Goal: Transaction & Acquisition: Purchase product/service

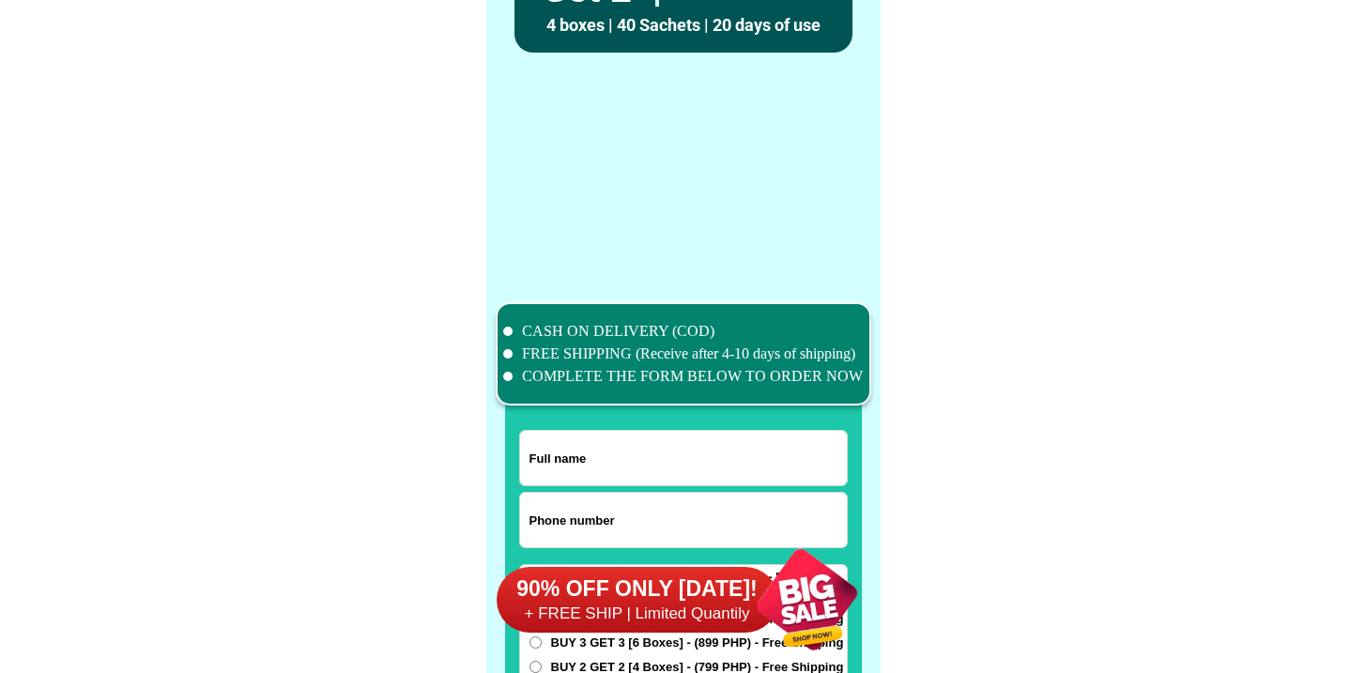
scroll to position [14591, 0]
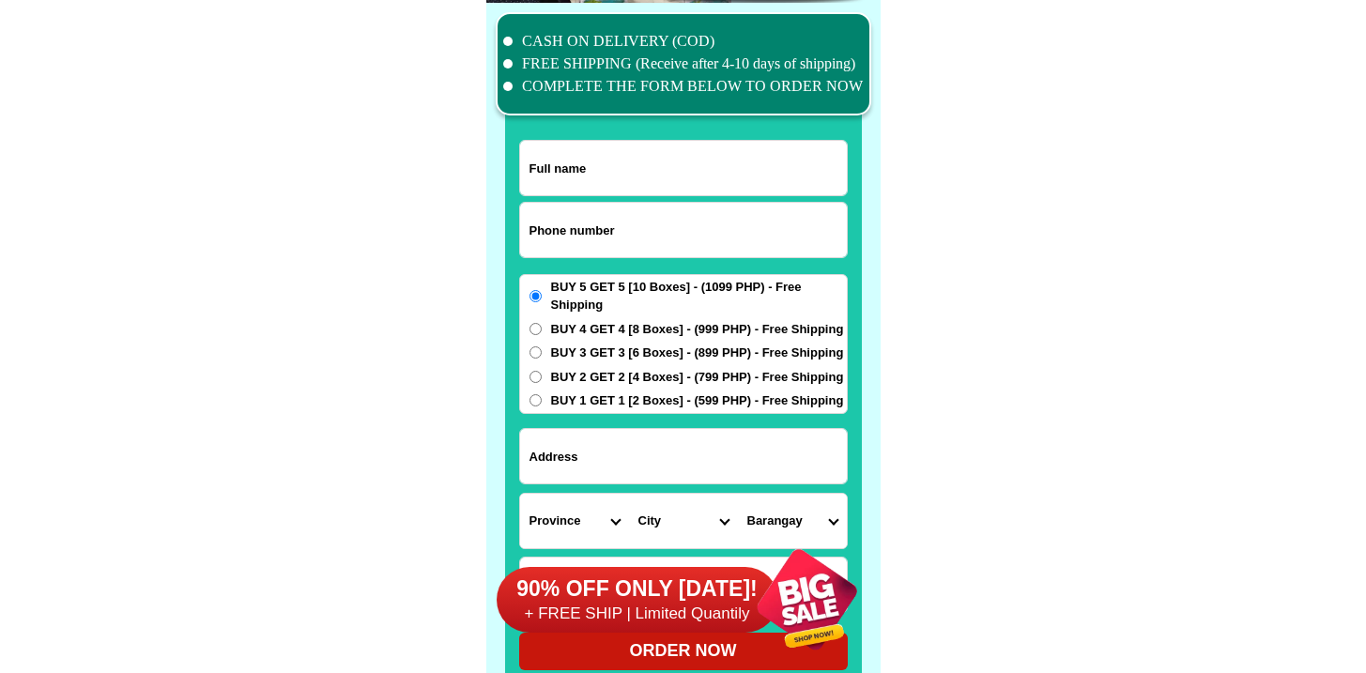
click at [628, 248] on input "Input phone_number" at bounding box center [683, 230] width 327 height 54
paste input "9268891903"
type input "09268891903"
click at [627, 161] on input "Input full_name" at bounding box center [683, 168] width 327 height 54
paste input "[PERSON_NAME]. [PERSON_NAME]"
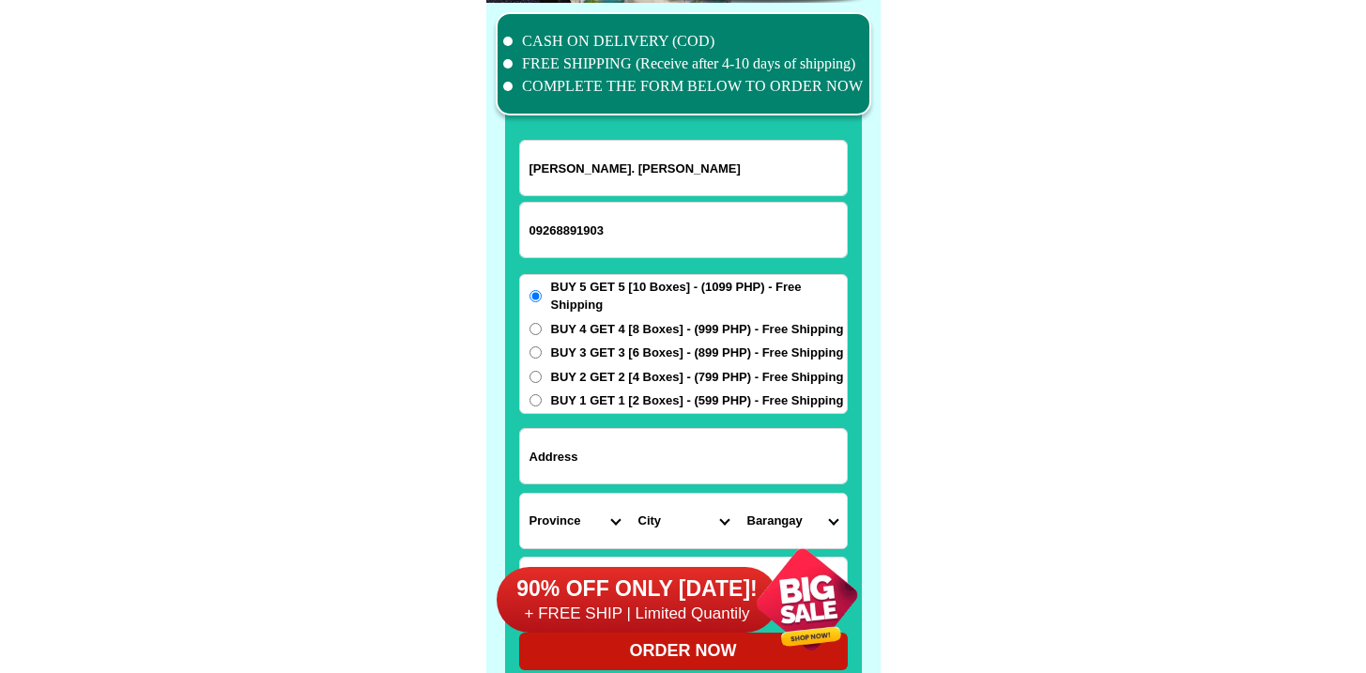
type input "[PERSON_NAME]. [PERSON_NAME]"
click at [621, 480] on input "Input address" at bounding box center [683, 456] width 327 height 54
paste input "[PERSON_NAME] Miß. Or.."
type input "[PERSON_NAME] Miß. Or.."
click at [588, 397] on span "BUY 1 GET 1 [2 Boxes] - (599 PHP) - Free Shipping" at bounding box center [697, 400] width 293 height 19
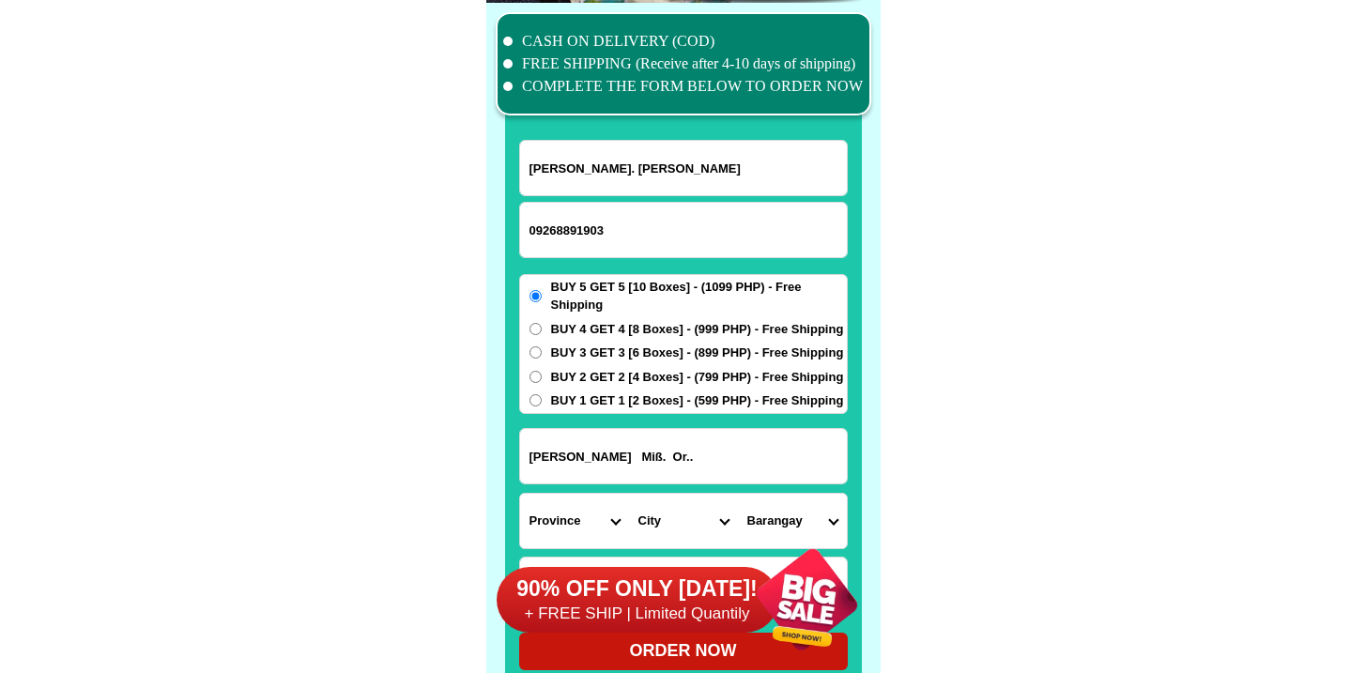
click at [542, 397] on input "BUY 1 GET 1 [2 Boxes] - (599 PHP) - Free Shipping" at bounding box center [535, 400] width 12 height 12
radio input "true"
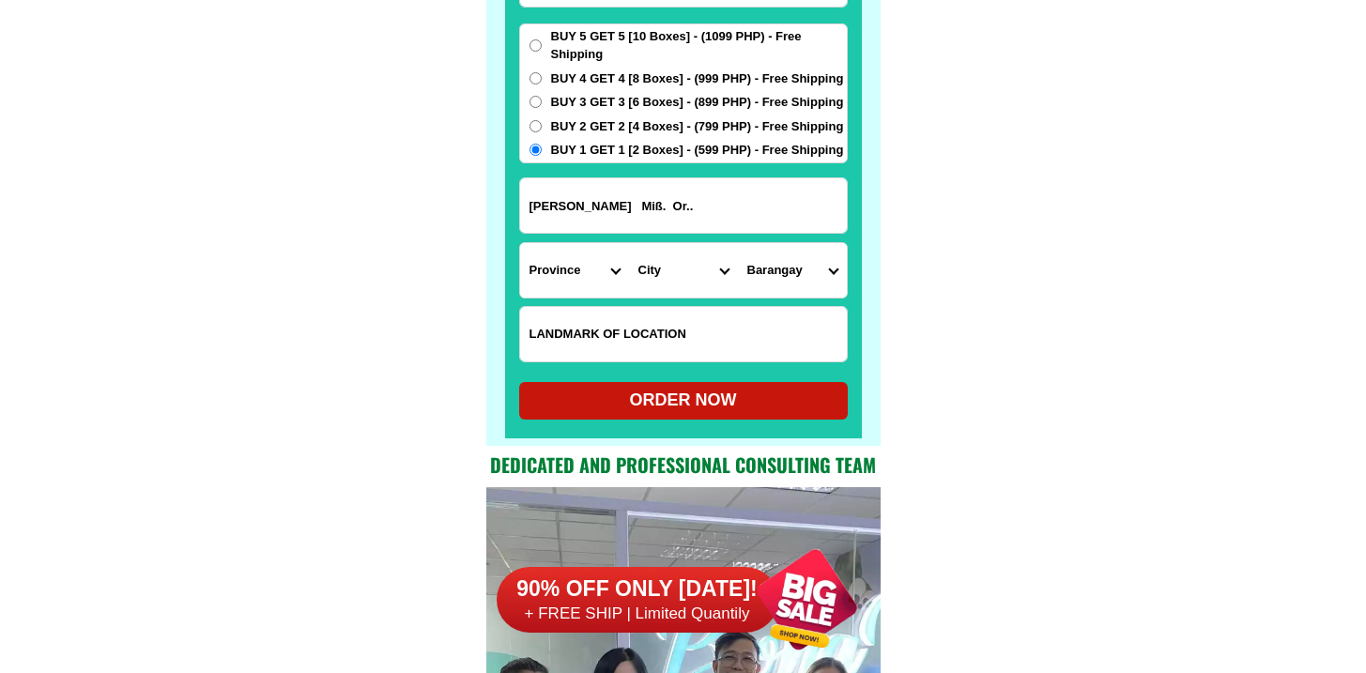
click at [601, 318] on input "Input LANDMARKOFLOCATION" at bounding box center [683, 334] width 327 height 54
paste input "[PERSON_NAME]. Ben3f8ts. Diagnoßtic. Cener"
type input "[PERSON_NAME]. Ben3f8ts. Diagnoßtic. Cener"
click at [602, 257] on select "Province [GEOGRAPHIC_DATA] [GEOGRAPHIC_DATA] [GEOGRAPHIC_DATA] [GEOGRAPHIC_DATA…" at bounding box center [574, 270] width 109 height 54
click at [520, 243] on select "Province [GEOGRAPHIC_DATA] [GEOGRAPHIC_DATA] [GEOGRAPHIC_DATA] [GEOGRAPHIC_DATA…" at bounding box center [574, 270] width 109 height 54
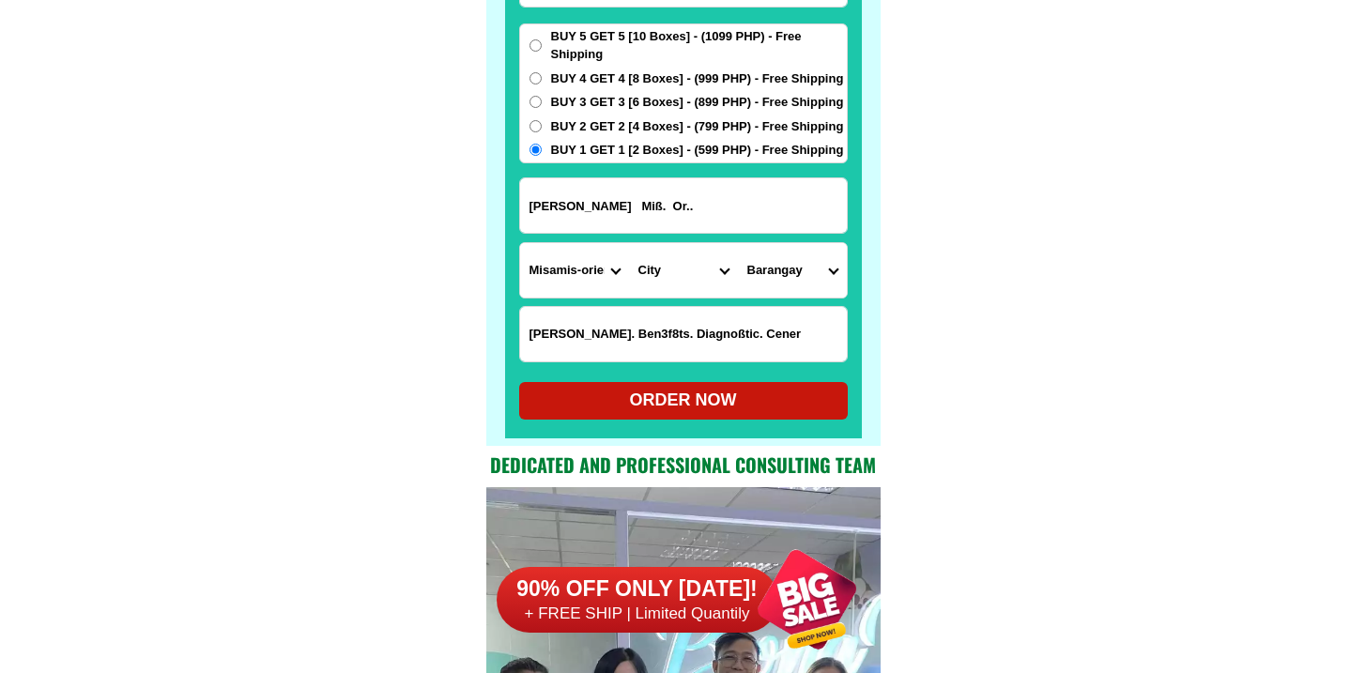
click at [550, 284] on select "Province [GEOGRAPHIC_DATA] [GEOGRAPHIC_DATA] [GEOGRAPHIC_DATA] [GEOGRAPHIC_DATA…" at bounding box center [574, 270] width 109 height 54
click at [520, 243] on select "Province [GEOGRAPHIC_DATA] [GEOGRAPHIC_DATA] [GEOGRAPHIC_DATA] [GEOGRAPHIC_DATA…" at bounding box center [574, 270] width 109 height 54
click at [676, 275] on select "City Aloran [GEOGRAPHIC_DATA] [GEOGRAPHIC_DATA][PERSON_NAME] [PERSON_NAME]-chio…" at bounding box center [683, 270] width 109 height 54
click at [562, 252] on select "Province [GEOGRAPHIC_DATA] [GEOGRAPHIC_DATA] [GEOGRAPHIC_DATA] [GEOGRAPHIC_DATA…" at bounding box center [574, 270] width 109 height 54
select select "63_386"
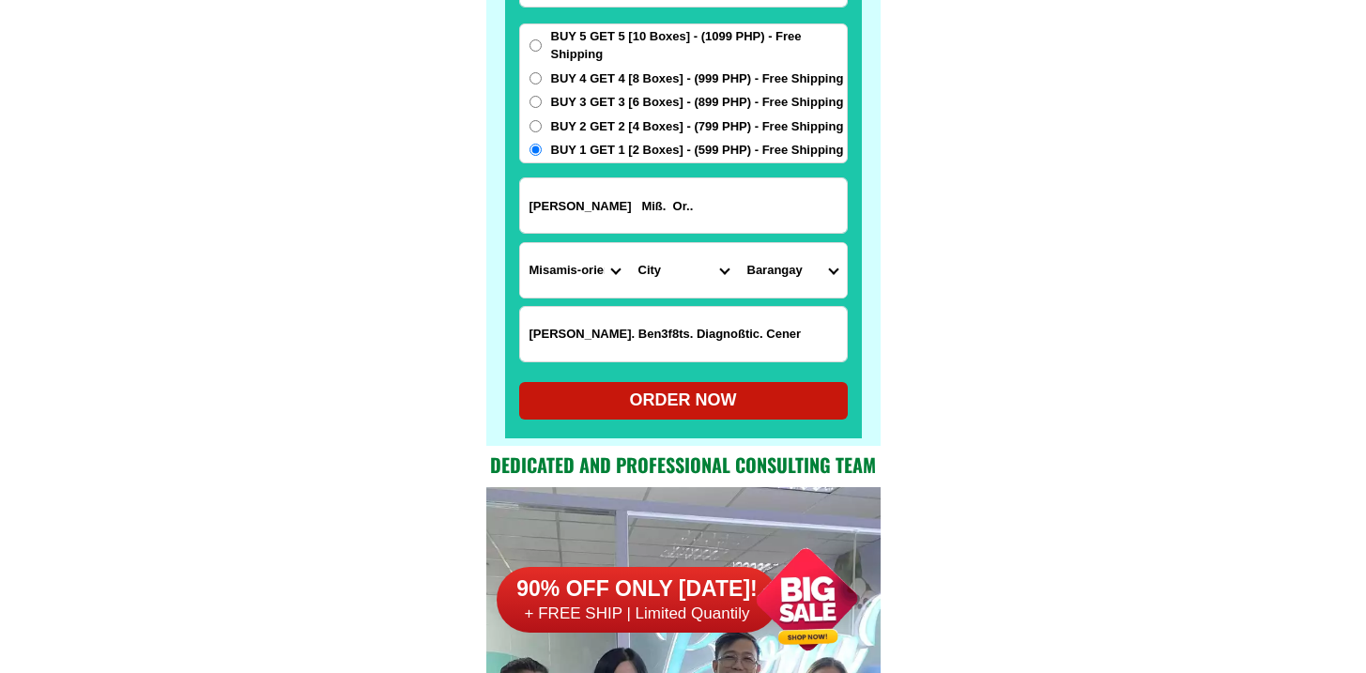
click at [520, 243] on select "Province [GEOGRAPHIC_DATA] [GEOGRAPHIC_DATA] [GEOGRAPHIC_DATA] [GEOGRAPHIC_DATA…" at bounding box center [574, 270] width 109 height 54
click at [688, 287] on select "City Alubijid [GEOGRAPHIC_DATA] [GEOGRAPHIC_DATA] [GEOGRAPHIC_DATA] [GEOGRAPHIC…" at bounding box center [683, 270] width 109 height 54
select select "63_38629"
click at [629, 243] on select "City Alubijid [GEOGRAPHIC_DATA] [GEOGRAPHIC_DATA] [GEOGRAPHIC_DATA] [GEOGRAPHIC…" at bounding box center [683, 270] width 109 height 54
click at [782, 225] on input "[PERSON_NAME] Miß. Or.." at bounding box center [683, 205] width 327 height 54
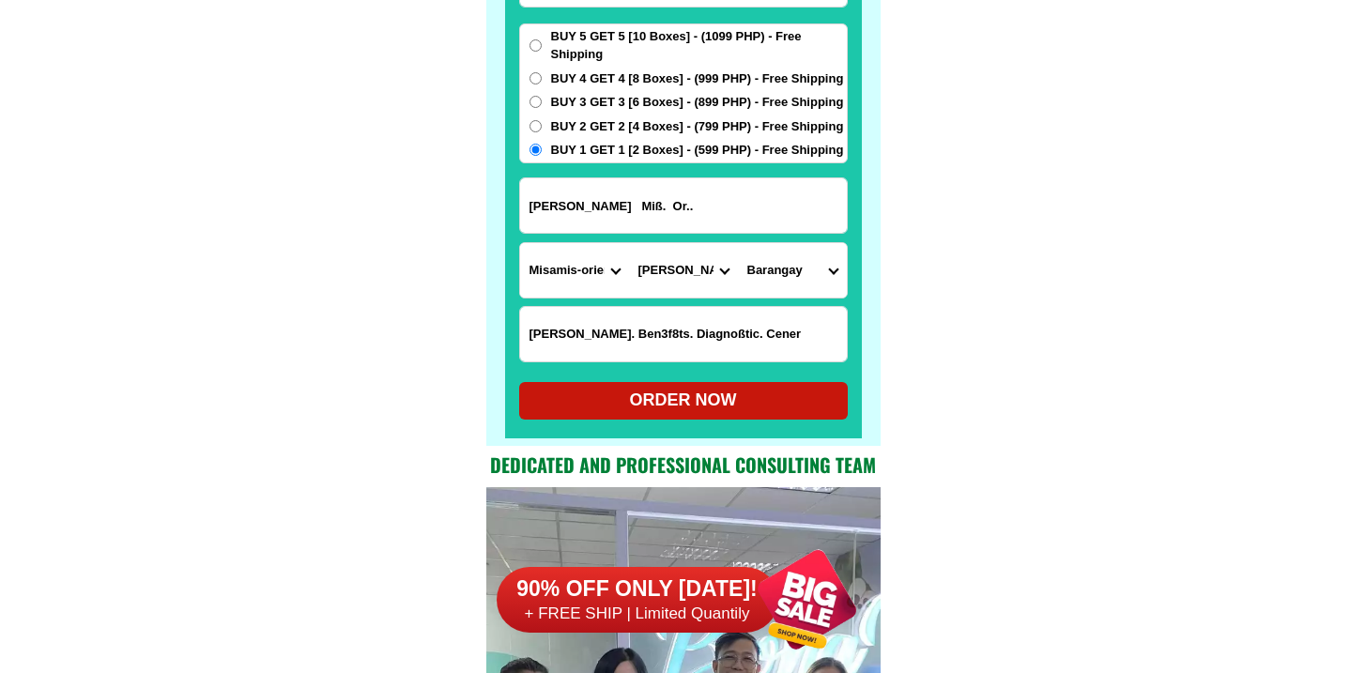
click at [795, 281] on select "Barangay Balacanas [PERSON_NAME] Katipunan [GEOGRAPHIC_DATA][PERSON_NAME][GEOGR…" at bounding box center [792, 270] width 109 height 54
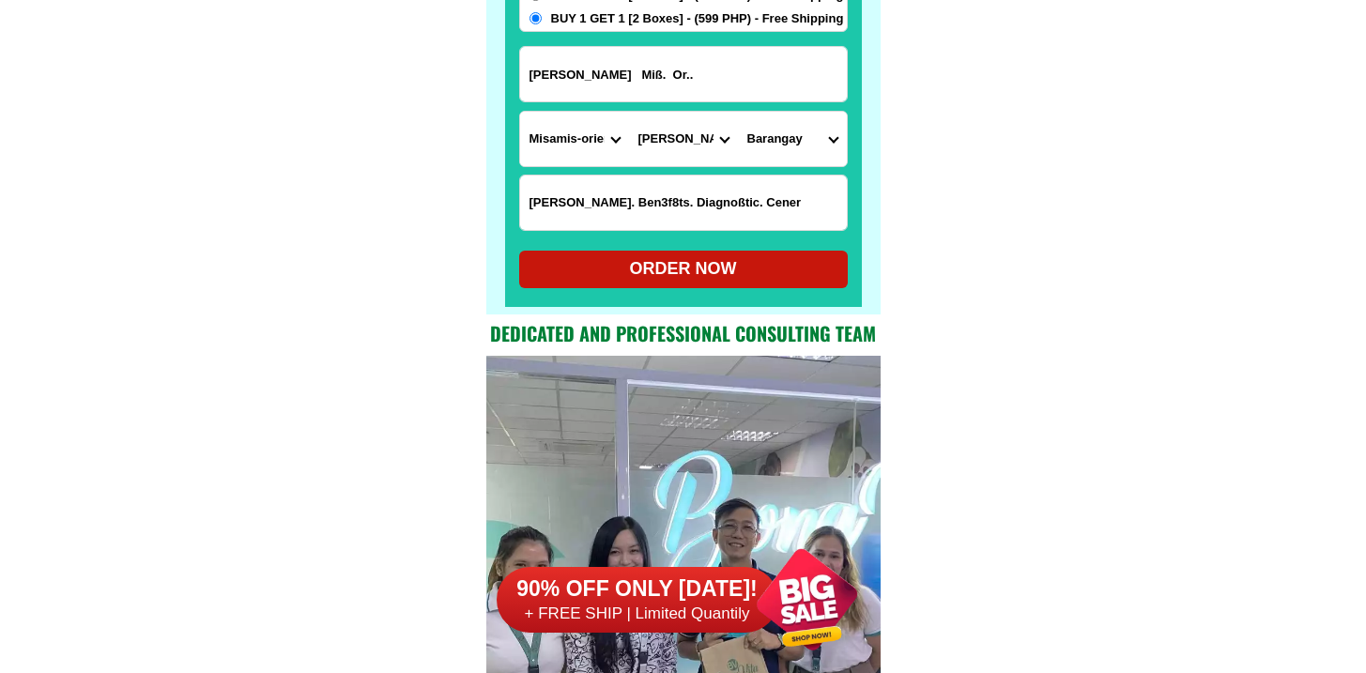
scroll to position [15070, 0]
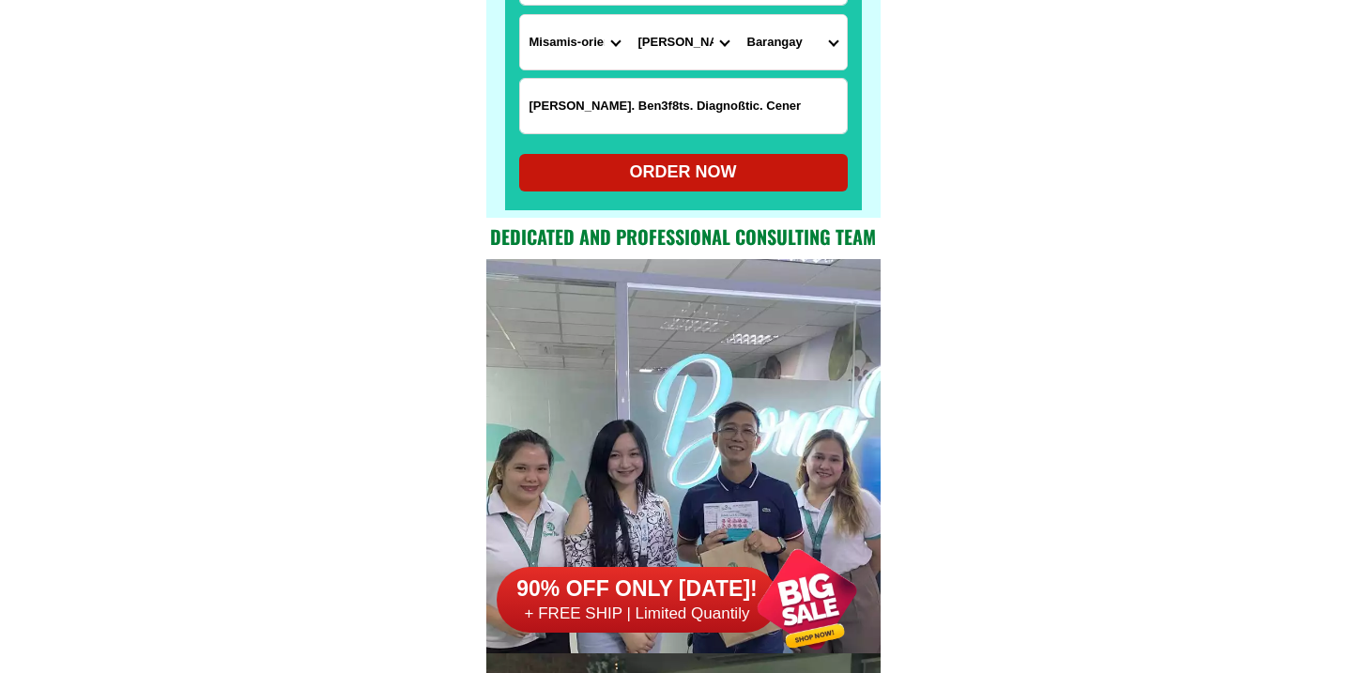
click at [771, 52] on select "Barangay Balacanas [PERSON_NAME] Katipunan [GEOGRAPHIC_DATA][PERSON_NAME][GEOGR…" at bounding box center [792, 42] width 109 height 54
select select "63_38629686"
click at [738, 15] on select "Barangay Balacanas [PERSON_NAME] Katipunan [GEOGRAPHIC_DATA][PERSON_NAME][GEOGR…" at bounding box center [792, 42] width 109 height 54
click at [763, 45] on select "Barangay Balacanas [PERSON_NAME] Katipunan [GEOGRAPHIC_DATA][PERSON_NAME][GEOGR…" at bounding box center [792, 42] width 109 height 54
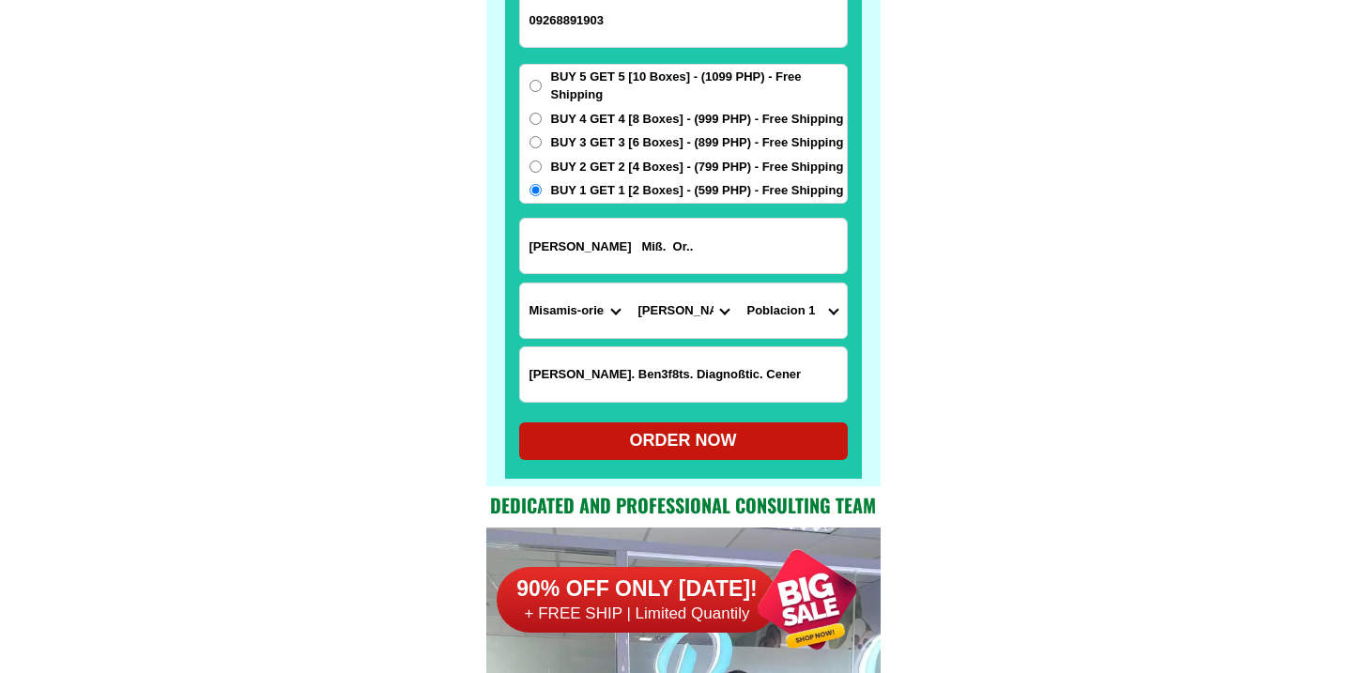
scroll to position [14803, 0]
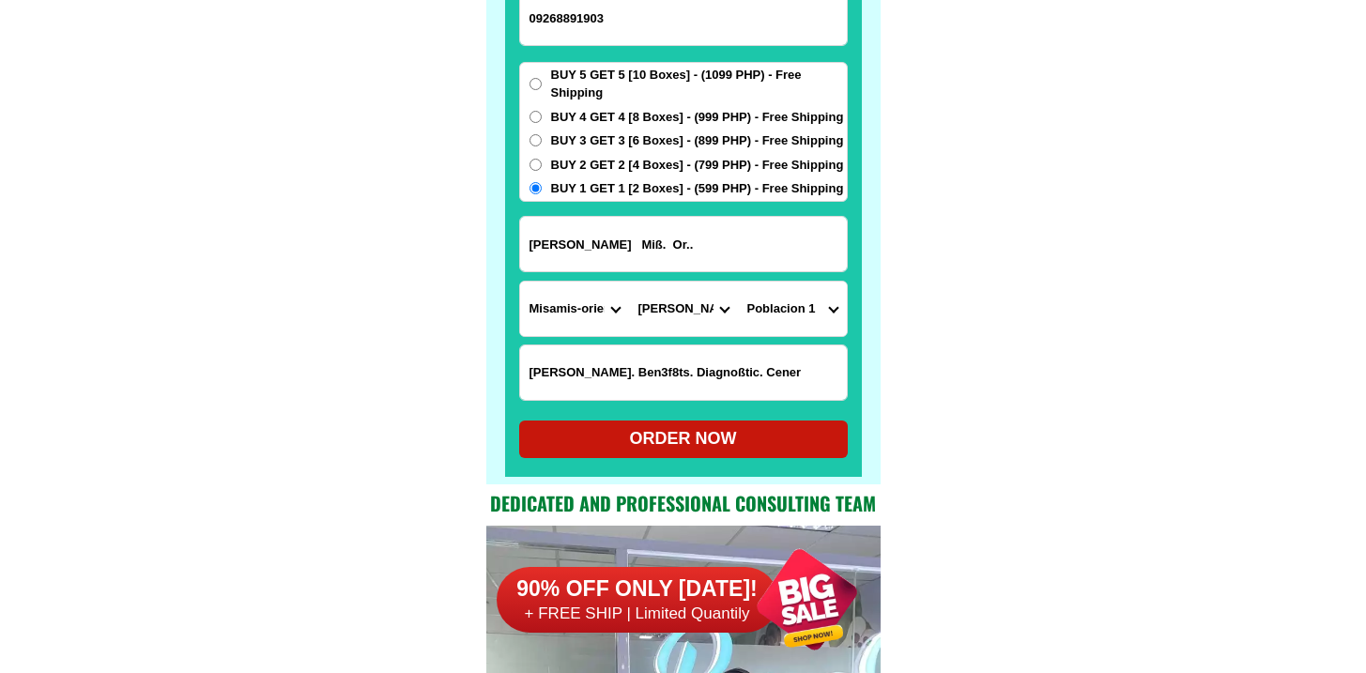
click at [706, 434] on div "ORDER NOW" at bounding box center [683, 438] width 329 height 25
radio input "true"
